Goal: Task Accomplishment & Management: Manage account settings

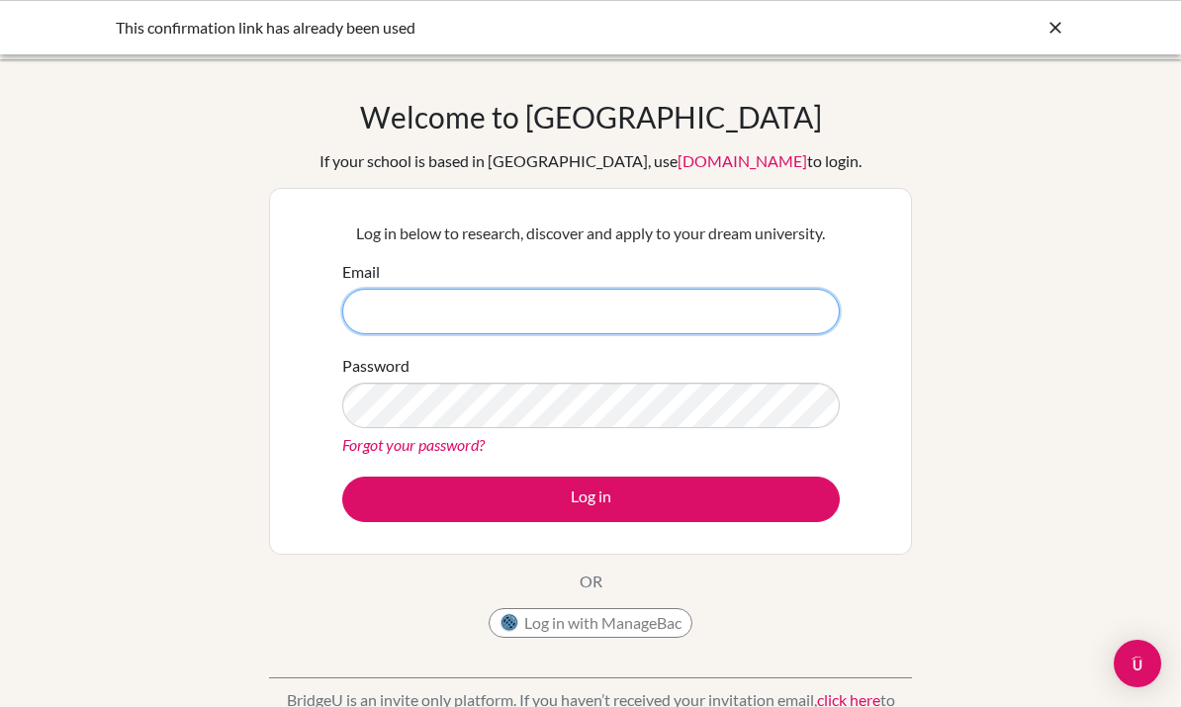
click at [504, 315] on input "Email" at bounding box center [591, 312] width 498 height 46
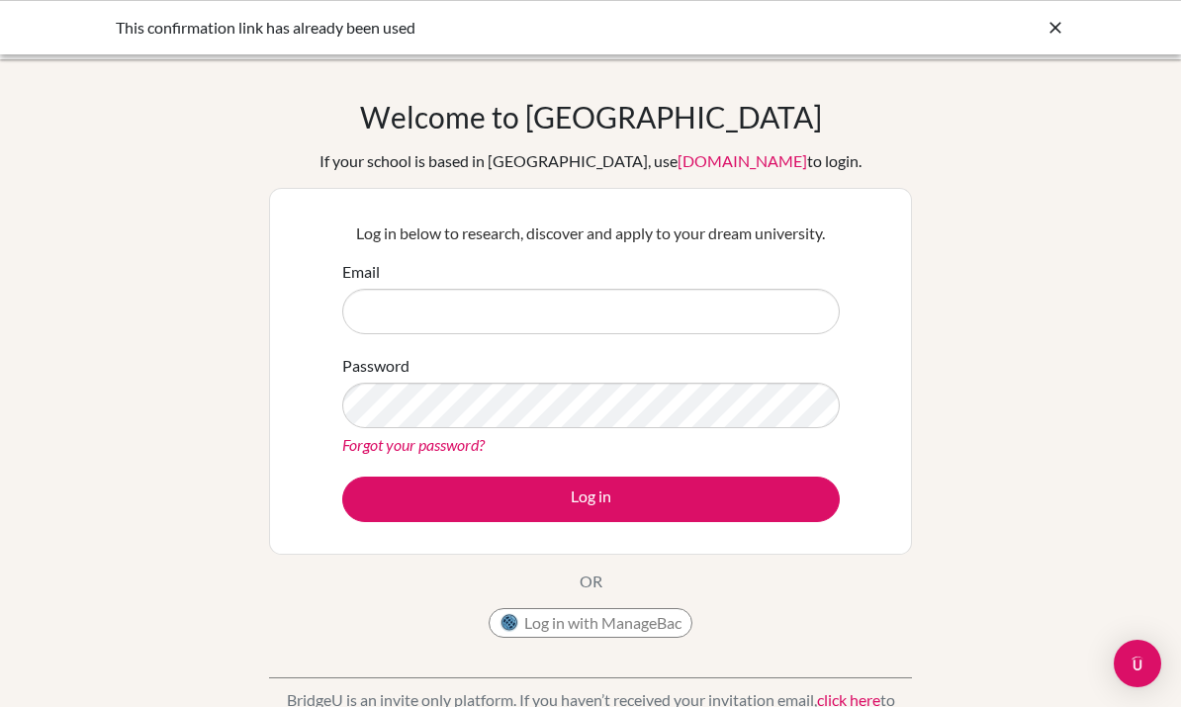
click at [104, 645] on div "Welcome to BridgeU If your school is based in China, use app.bridge-u.com.cn to…" at bounding box center [590, 422] width 1181 height 647
click at [121, 671] on div "Welcome to BridgeU If your school is based in China, use app.bridge-u.com.cn to…" at bounding box center [590, 422] width 1181 height 647
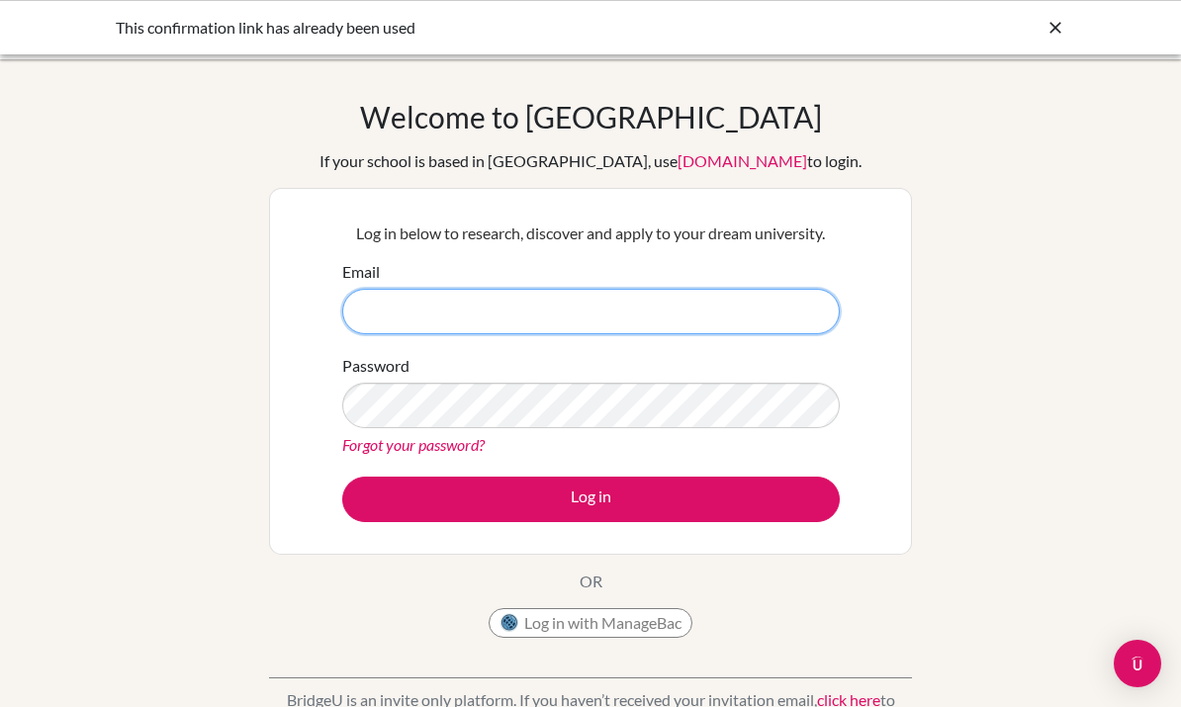
click at [536, 333] on input "Email" at bounding box center [591, 312] width 498 height 46
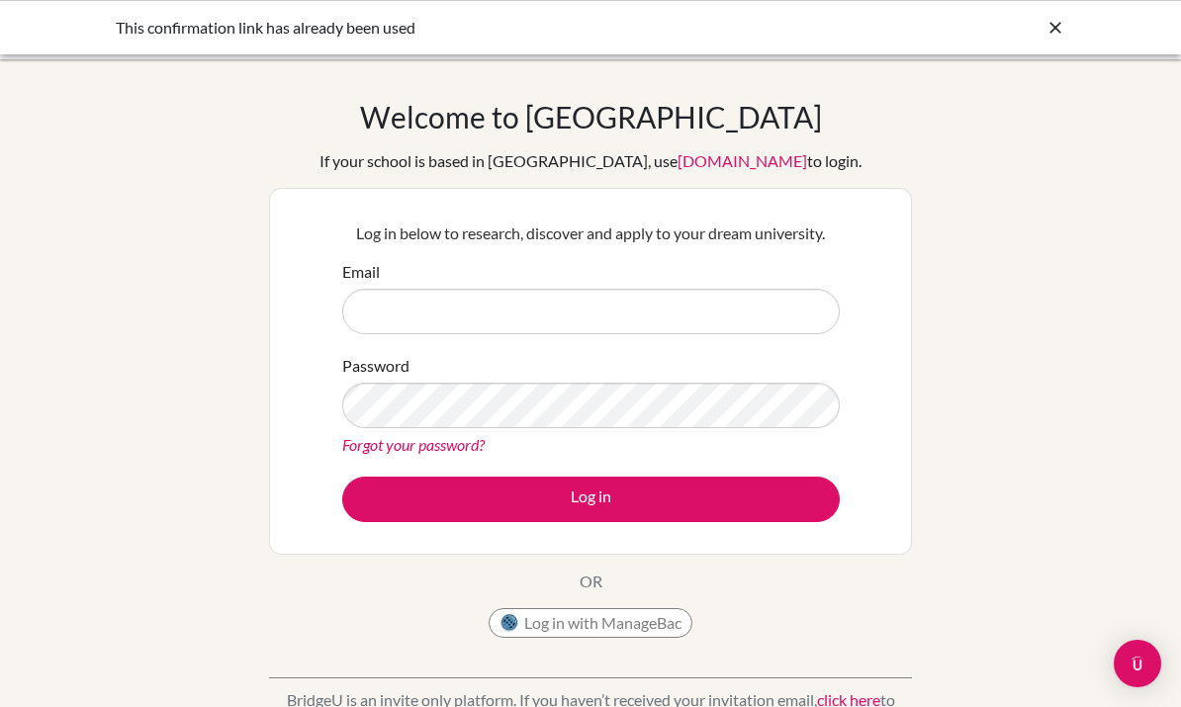
click at [137, 663] on div "Welcome to BridgeU If your school is based in China, use app.bridge-u.com.cn to…" at bounding box center [590, 422] width 1181 height 647
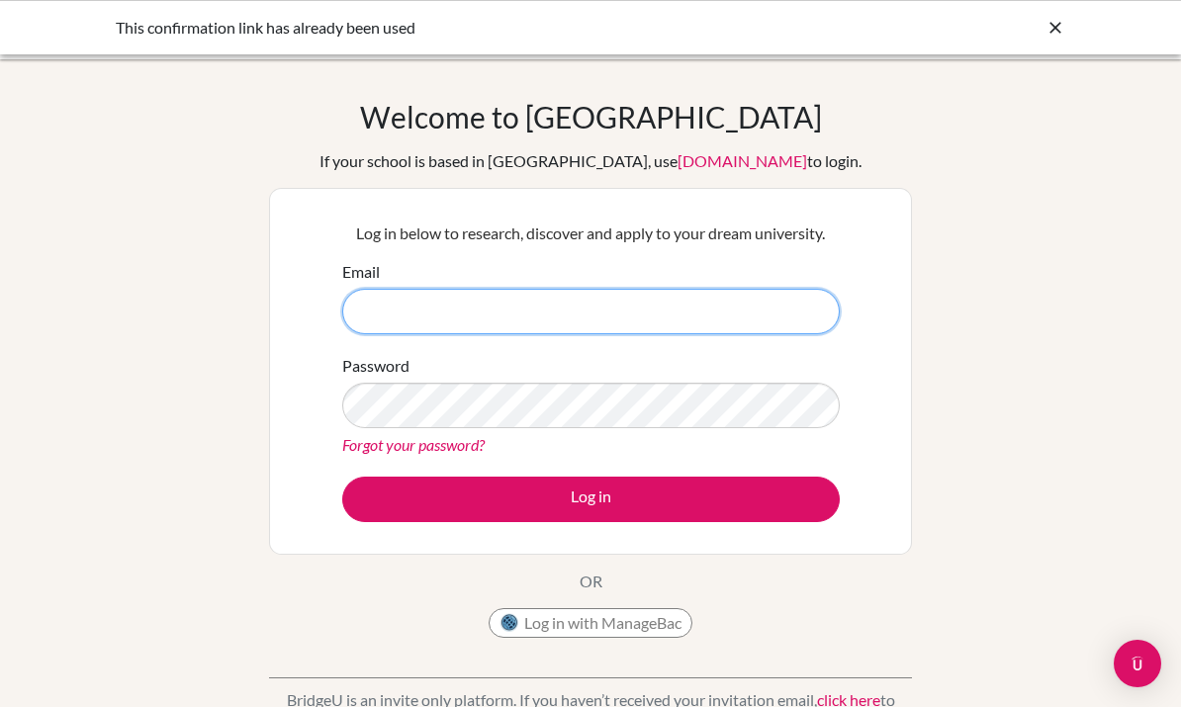
click at [559, 331] on input "Email" at bounding box center [591, 312] width 498 height 46
type input "vanecha-dasilva@dili.qsi.org"
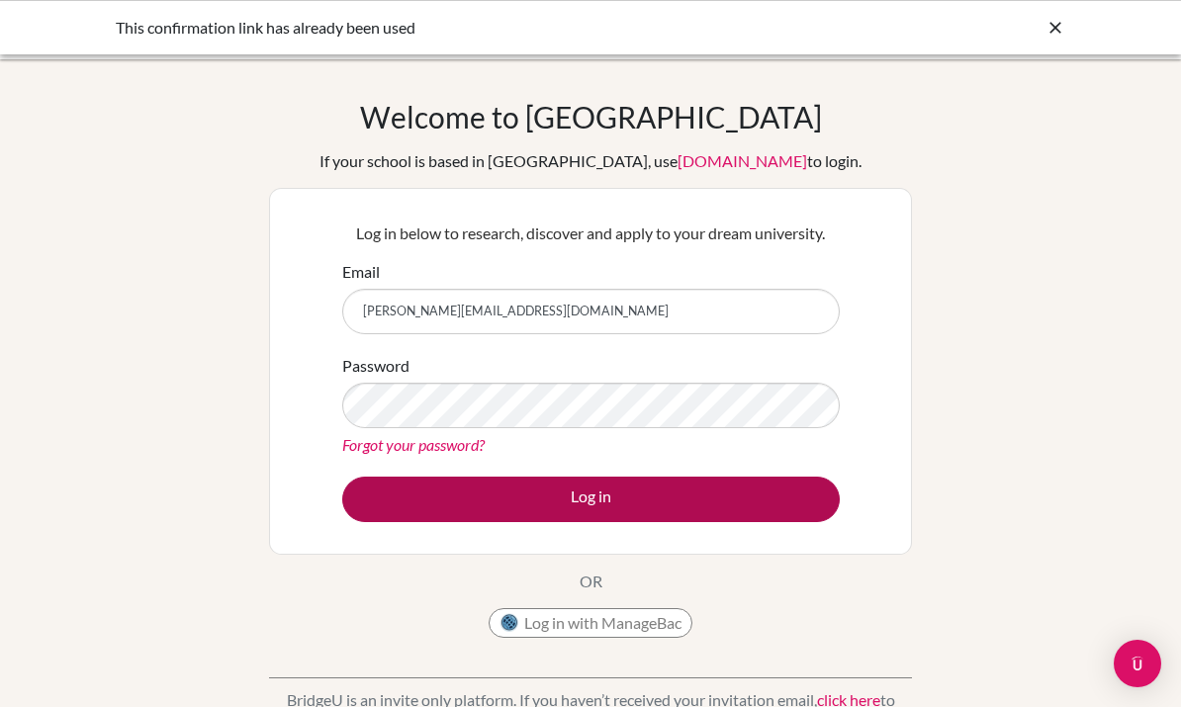
click at [719, 481] on button "Log in" at bounding box center [591, 500] width 498 height 46
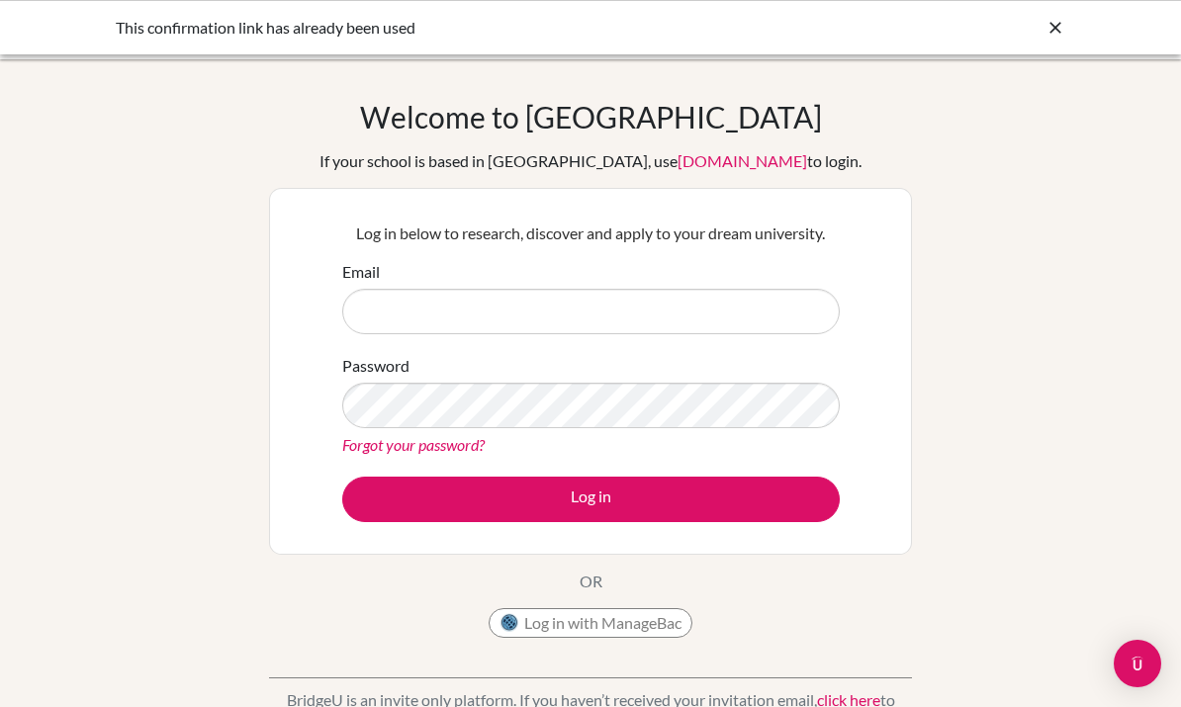
click at [654, 619] on button "Log in with ManageBac" at bounding box center [591, 623] width 204 height 30
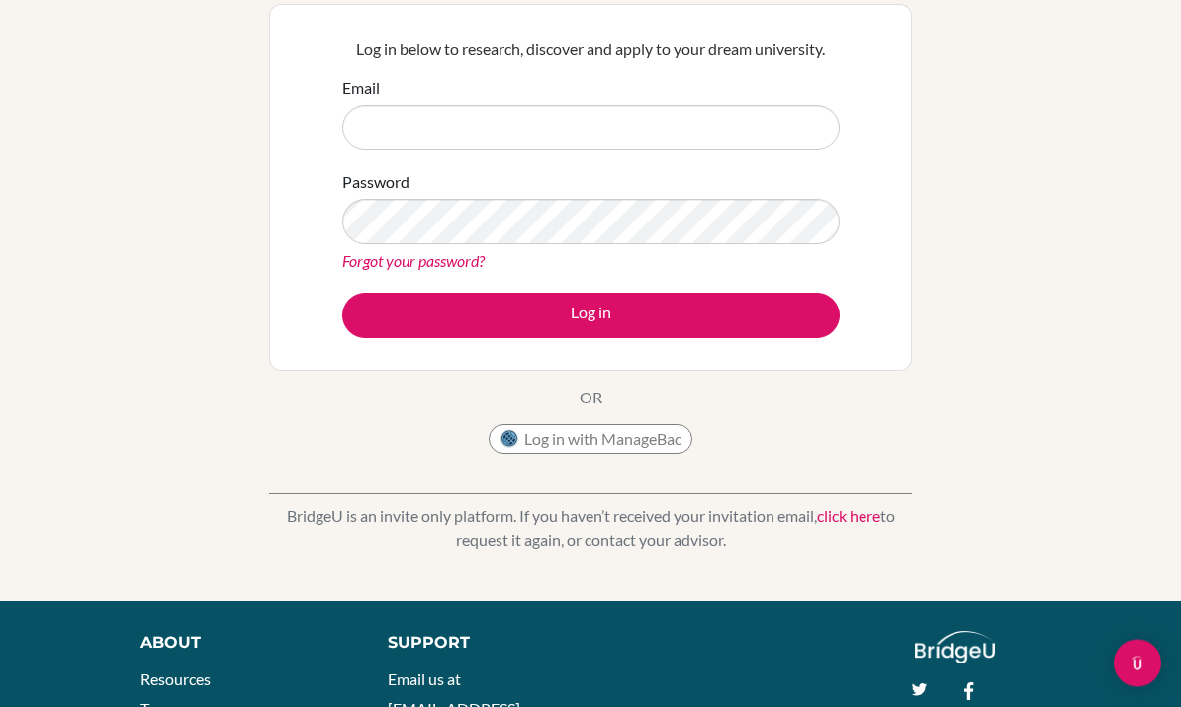
scroll to position [38, 0]
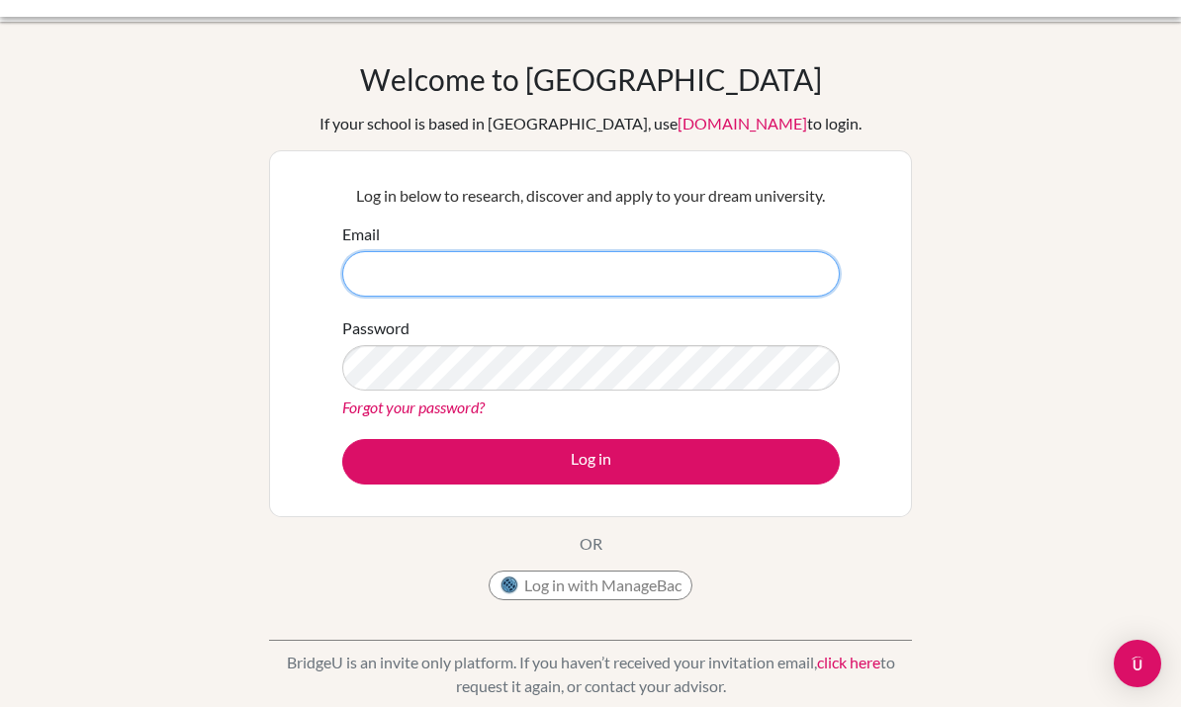
click at [380, 278] on input "Email" at bounding box center [591, 274] width 498 height 46
type input "d"
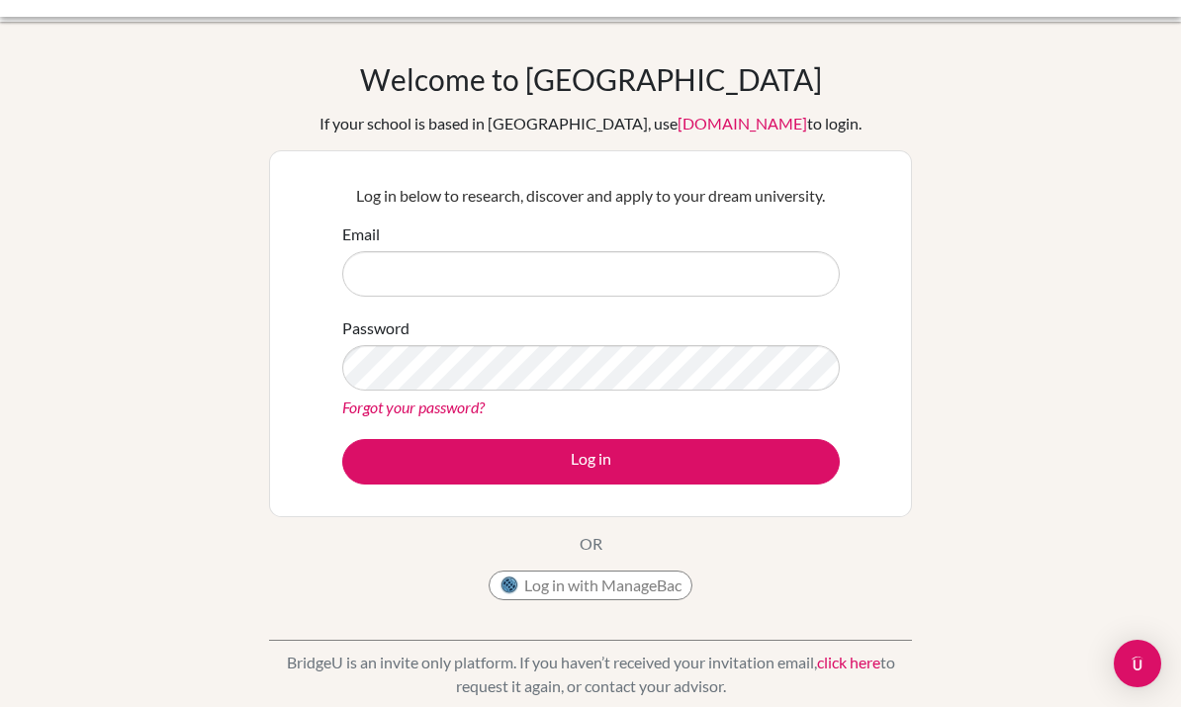
click at [129, 654] on div "Welcome to BridgeU If your school is based in China, use app.bridge-u.com.cn to…" at bounding box center [590, 384] width 1181 height 647
click at [142, 677] on div "Welcome to BridgeU If your school is based in China, use app.bridge-u.com.cn to…" at bounding box center [590, 384] width 1181 height 647
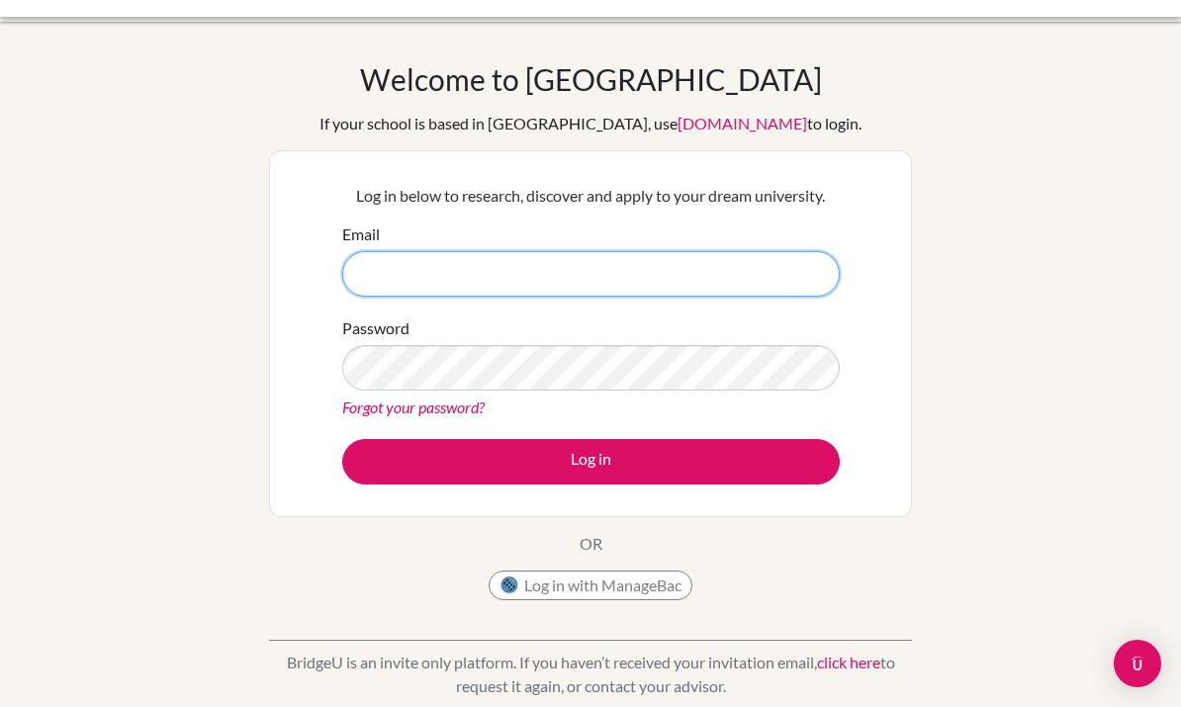
click at [670, 256] on input "Email" at bounding box center [591, 274] width 498 height 46
type input "vanecha-dasilva@dili.qsi.org"
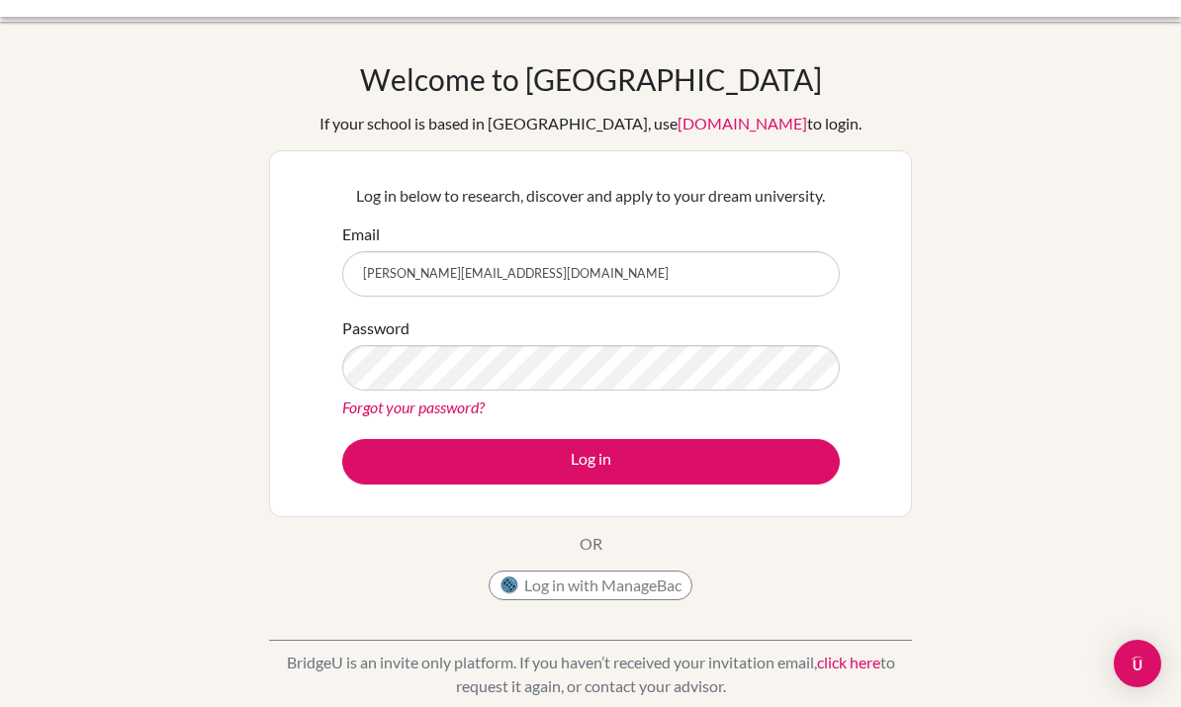
click at [463, 410] on link "Forgot your password?" at bounding box center [413, 407] width 142 height 19
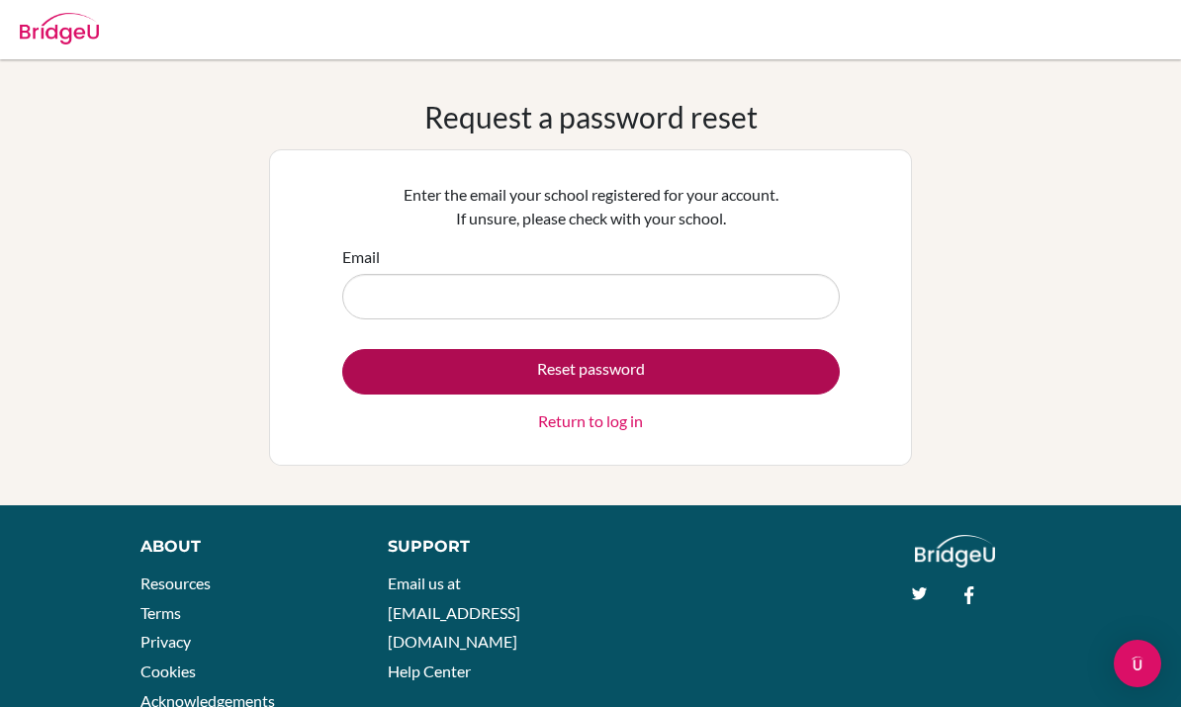
click at [547, 371] on button "Reset password" at bounding box center [591, 372] width 498 height 46
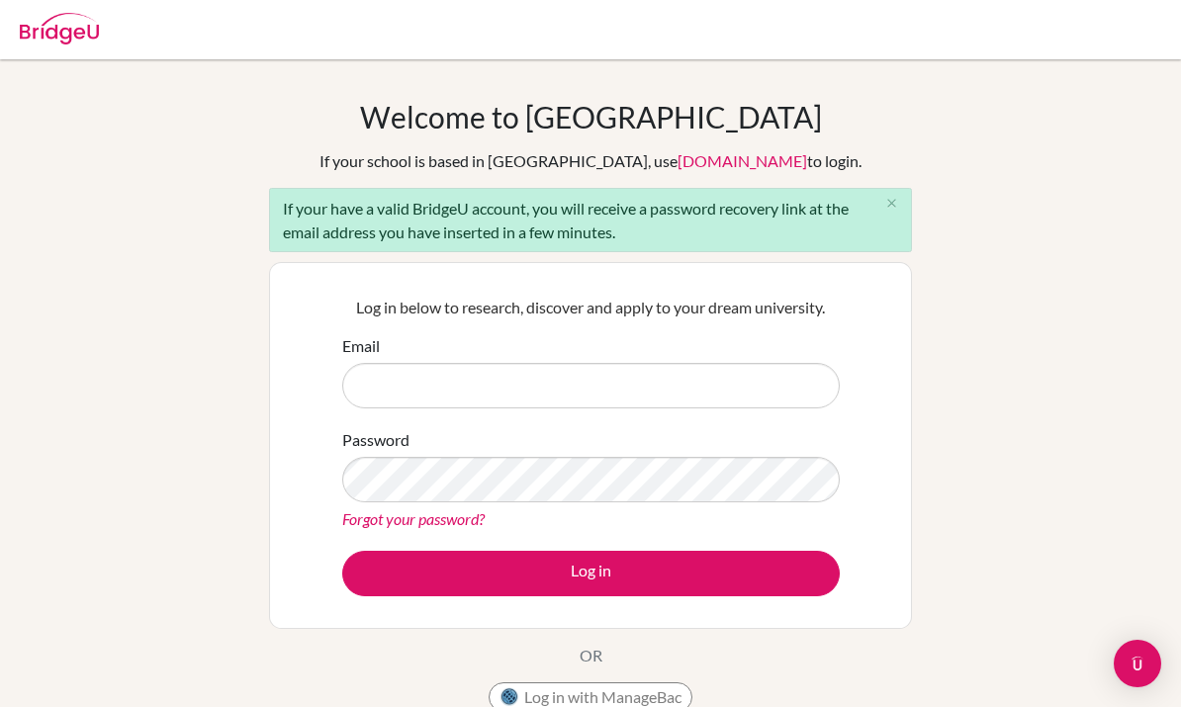
click at [271, 655] on div "Welcome to [GEOGRAPHIC_DATA] If your school is based in [GEOGRAPHIC_DATA], use …" at bounding box center [590, 410] width 643 height 623
click at [268, 662] on div "Welcome to BridgeU If your school is based in China, use app.bridge-u.com.cn to…" at bounding box center [590, 459] width 1181 height 721
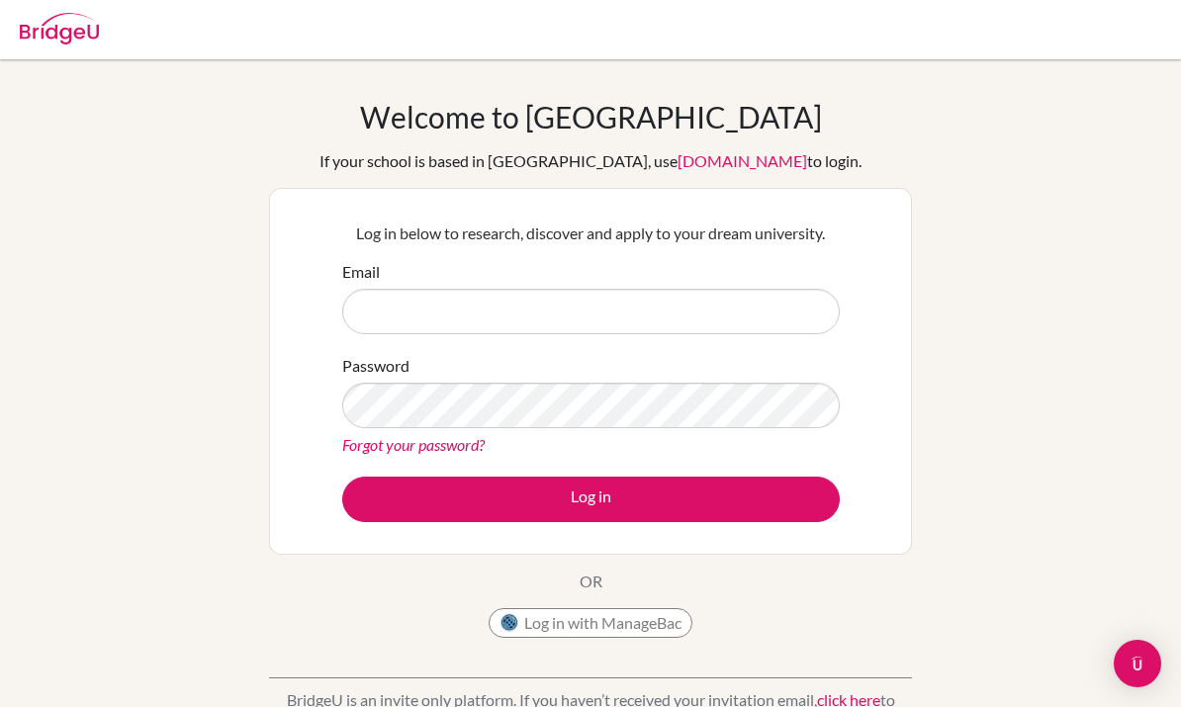
click at [688, 157] on link "[DOMAIN_NAME]" at bounding box center [743, 160] width 130 height 19
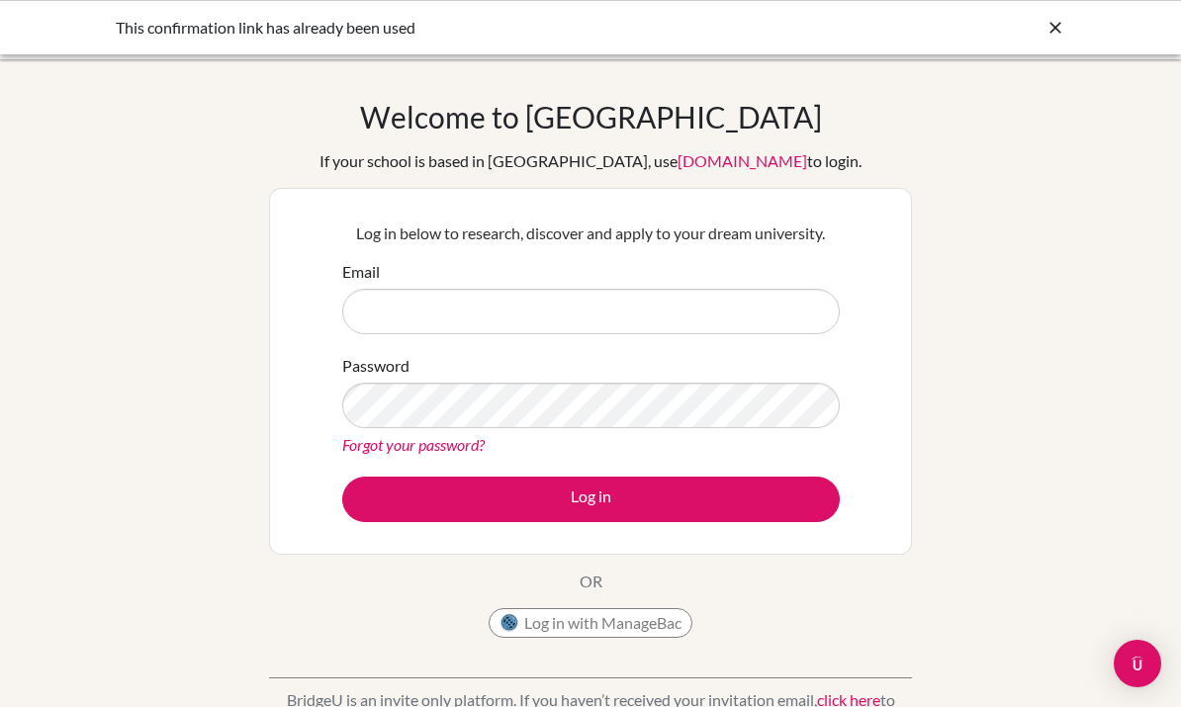
click at [678, 157] on link "[DOMAIN_NAME]" at bounding box center [743, 160] width 130 height 19
